Goal: Transaction & Acquisition: Book appointment/travel/reservation

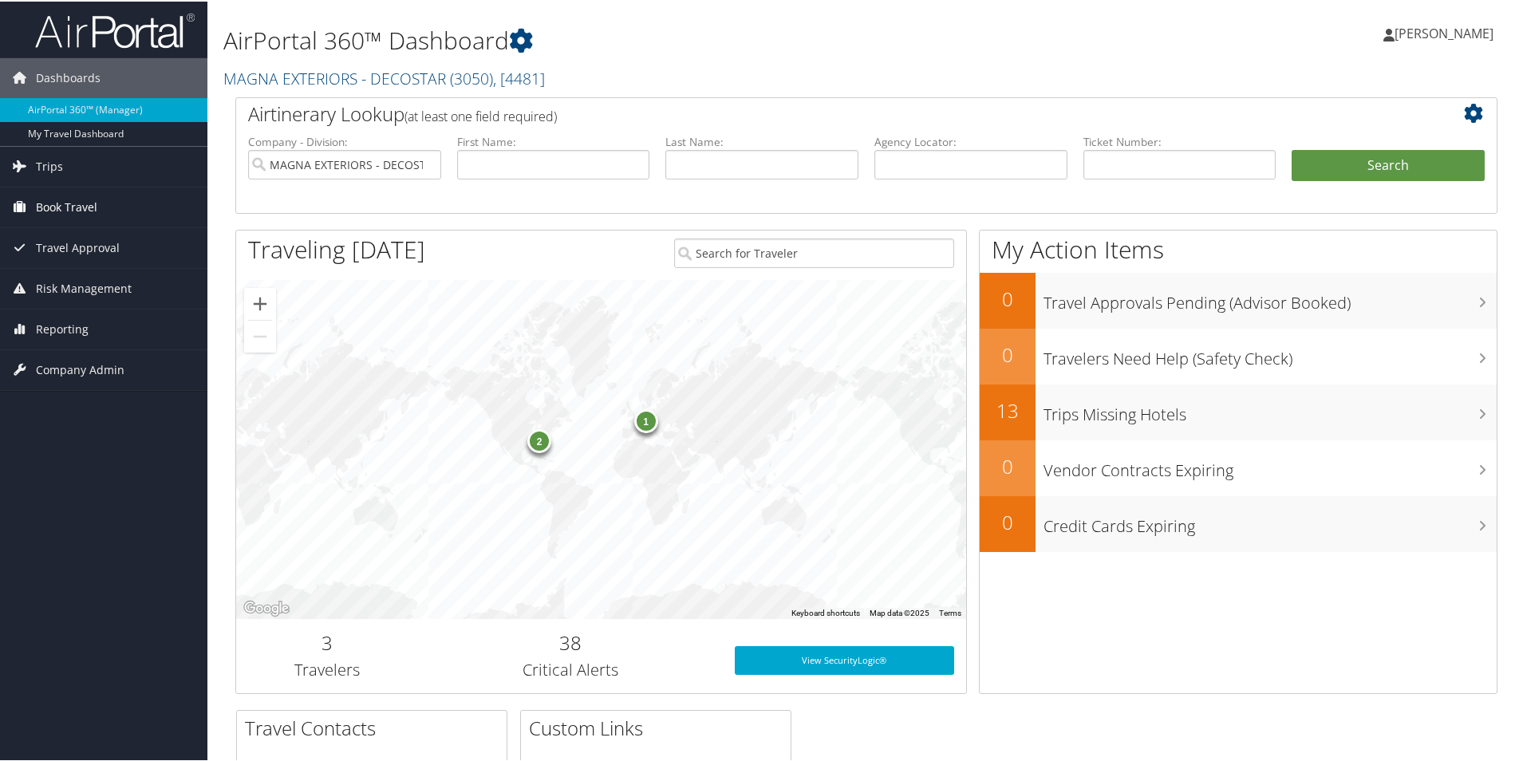
click at [43, 205] on span "Book Travel" at bounding box center [66, 206] width 61 height 40
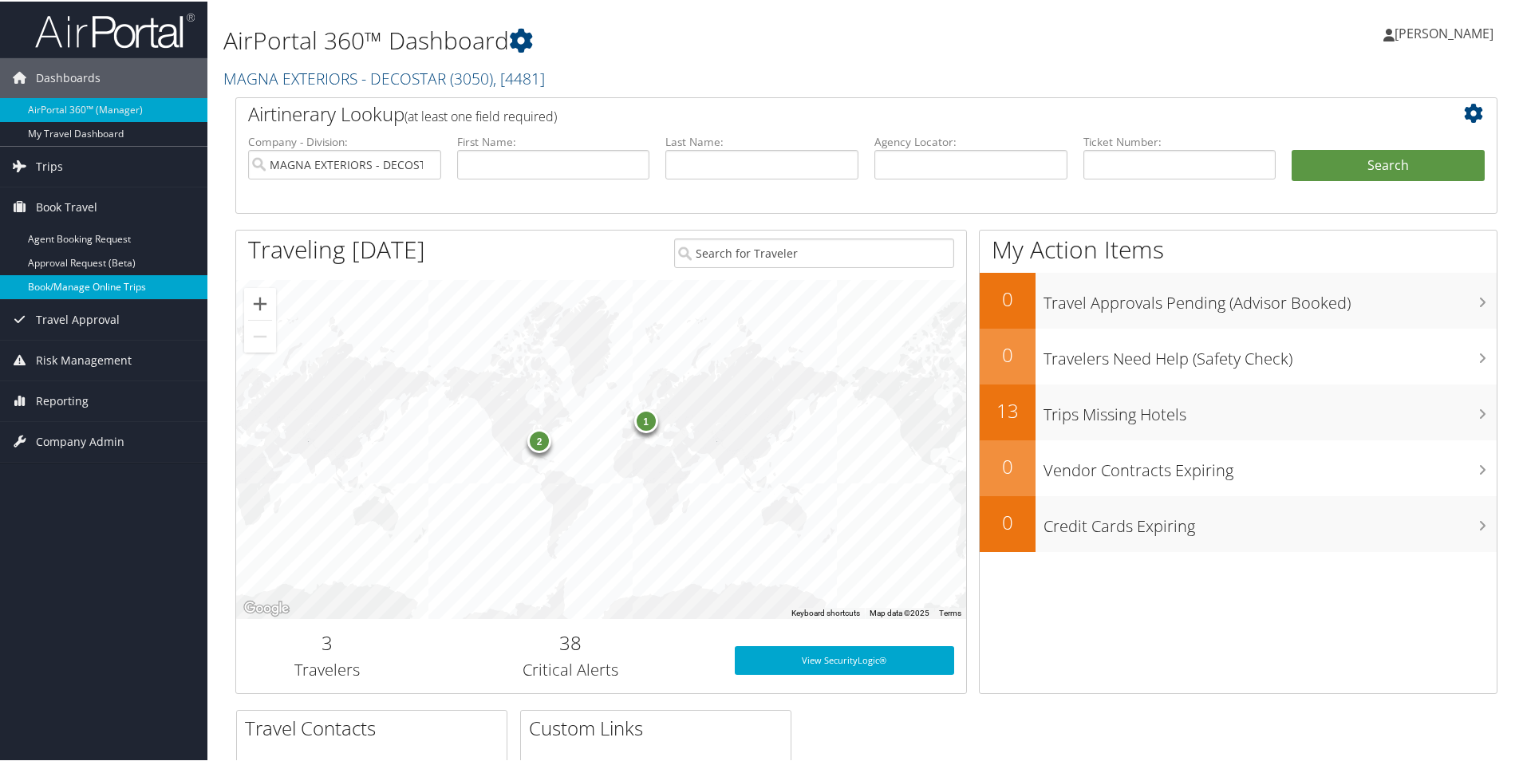
click at [92, 285] on link "Book/Manage Online Trips" at bounding box center [103, 286] width 207 height 24
